Goal: Task Accomplishment & Management: Manage account settings

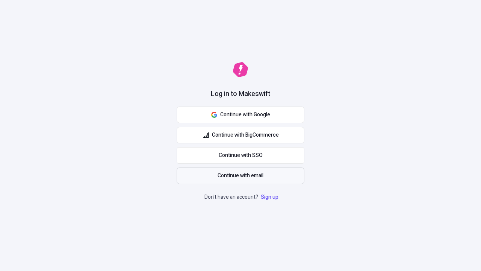
click at [241, 176] on span "Continue with email" at bounding box center [241, 175] width 46 height 8
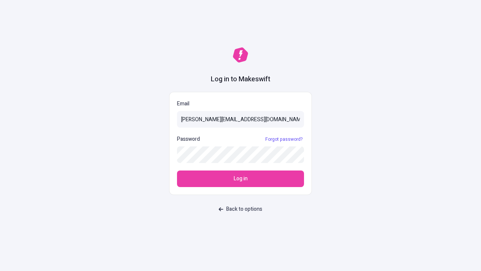
type input "[PERSON_NAME][EMAIL_ADDRESS][DOMAIN_NAME]"
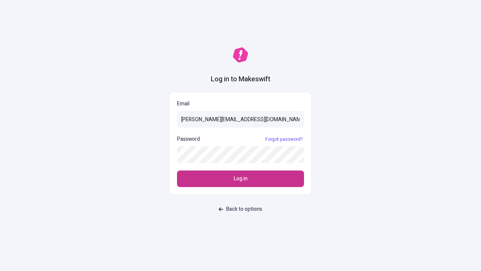
click at [241, 179] on span "Log in" at bounding box center [241, 178] width 14 height 8
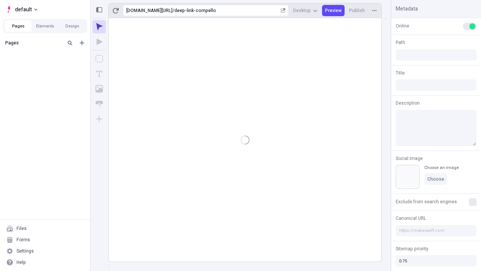
type input "/deep-link-compello"
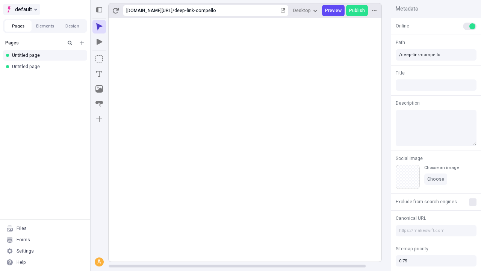
click at [21, 9] on span "default" at bounding box center [23, 9] width 17 height 9
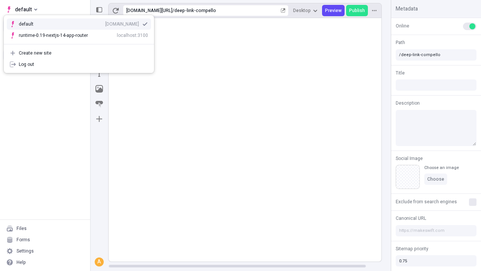
click at [79, 53] on div "Create new site" at bounding box center [83, 53] width 129 height 6
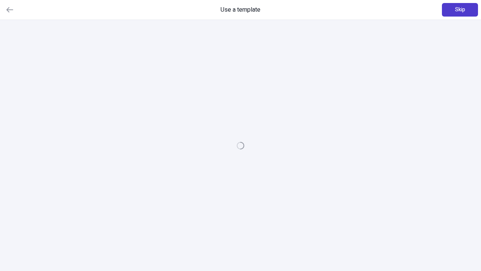
click at [460, 10] on span "Skip" at bounding box center [460, 10] width 10 height 8
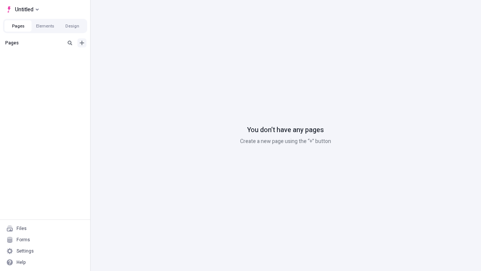
click at [82, 43] on icon "Add new" at bounding box center [82, 43] width 5 height 5
click at [122, 58] on span "Blank page" at bounding box center [126, 58] width 47 height 6
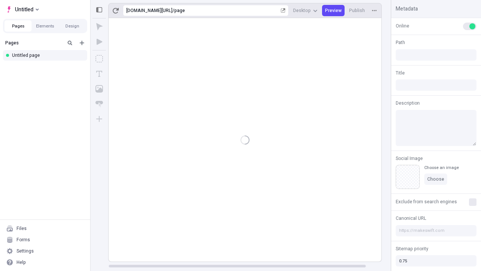
type input "/page"
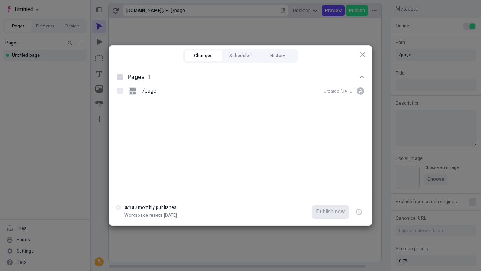
click at [203, 56] on button "Changes" at bounding box center [203, 55] width 37 height 11
click at [120, 77] on div at bounding box center [120, 77] width 6 height 6
checkbox input "true"
click at [359, 212] on icon "button" at bounding box center [360, 211] width 2 height 3
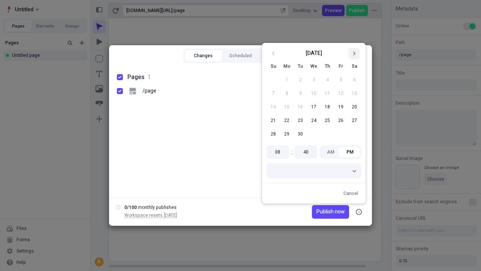
click at [354, 53] on icon "Go to next month" at bounding box center [354, 53] width 5 height 5
click at [314, 80] on button "1" at bounding box center [314, 80] width 14 height 14
click at [319, 212] on span "Publish on [DATE]" at bounding box center [324, 211] width 42 height 8
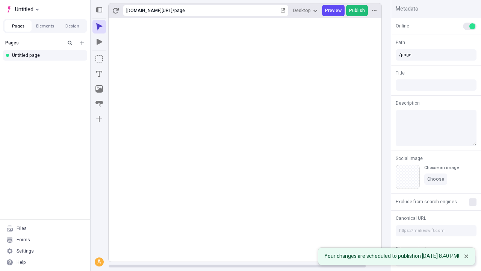
click at [357, 11] on span "Publish" at bounding box center [357, 11] width 16 height 6
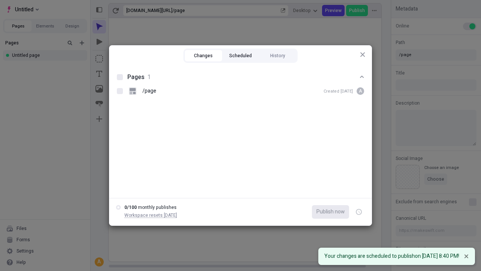
click at [241, 56] on button "Scheduled" at bounding box center [240, 55] width 37 height 11
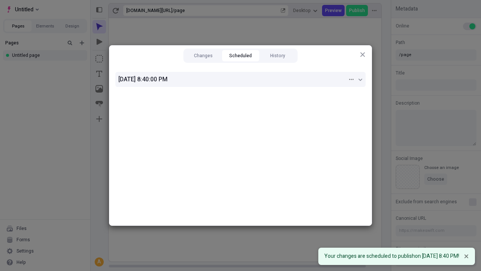
click at [241, 79] on div "[DATE] 8:40:00 PM" at bounding box center [232, 79] width 229 height 9
